Goal: Information Seeking & Learning: Learn about a topic

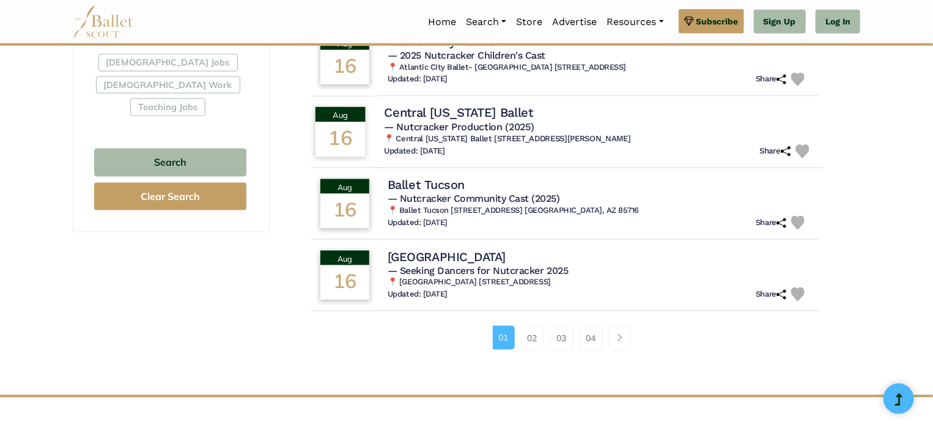
scroll to position [748, 0]
click at [530, 339] on link "02" at bounding box center [532, 337] width 23 height 24
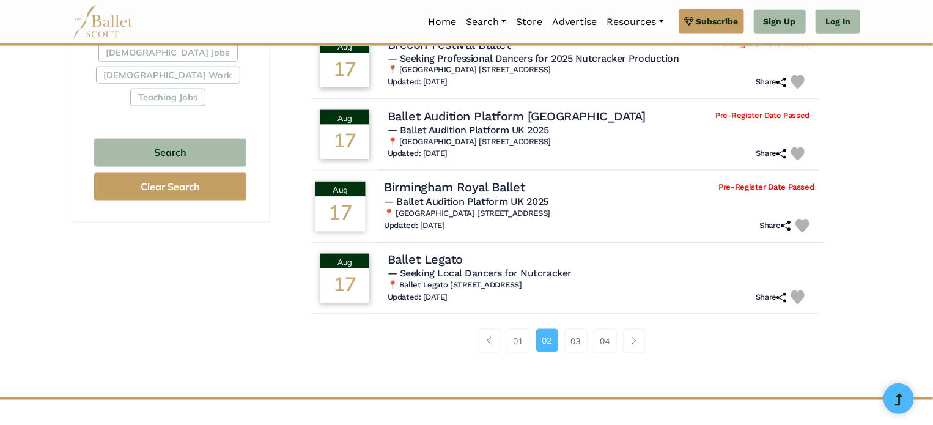
scroll to position [758, 0]
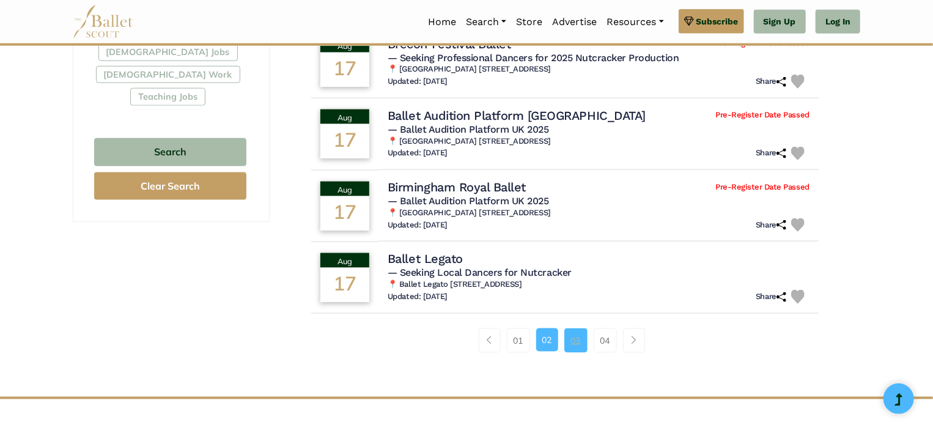
click at [581, 345] on link "03" at bounding box center [575, 340] width 23 height 24
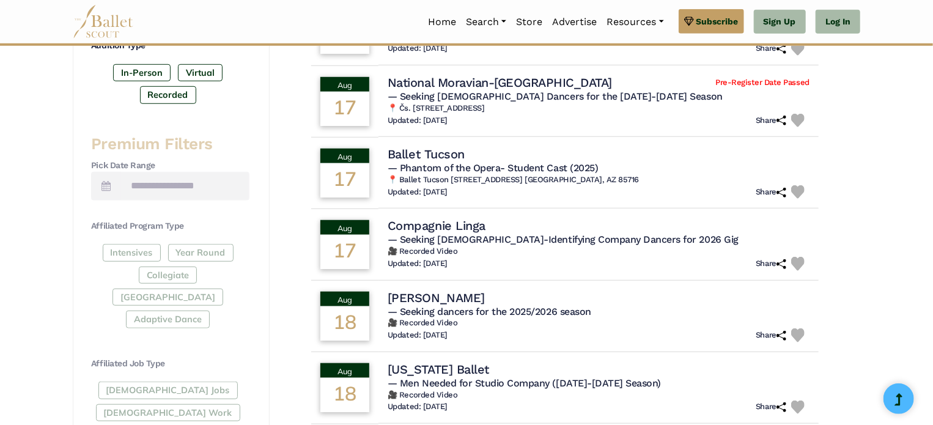
scroll to position [420, 0]
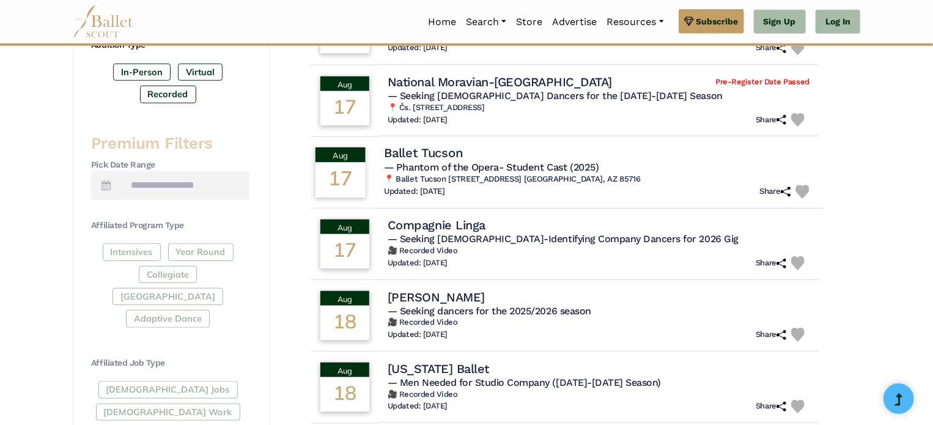
click at [474, 174] on h6 "📍 Ballet Tucson [STREET_ADDRESS] [GEOGRAPHIC_DATA], AZ 85716" at bounding box center [599, 179] width 430 height 10
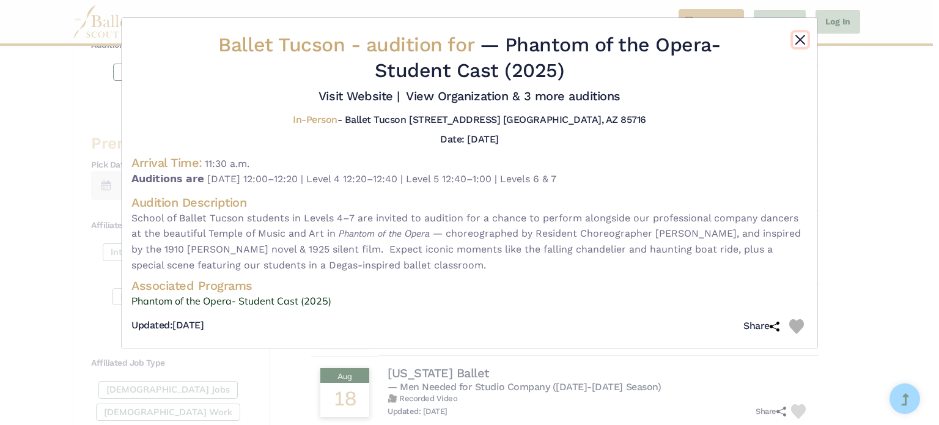
click at [800, 38] on button "Close" at bounding box center [800, 39] width 15 height 15
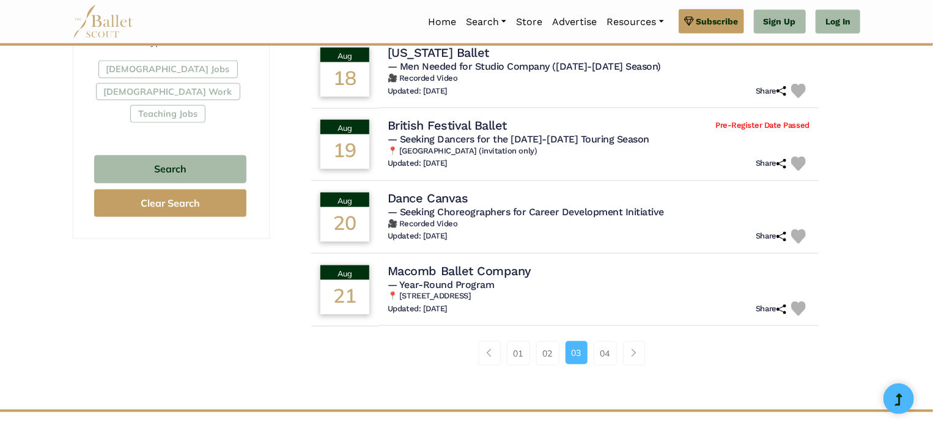
scroll to position [741, 0]
click at [606, 342] on link "04" at bounding box center [604, 353] width 23 height 24
